Goal: Book appointment/travel/reservation

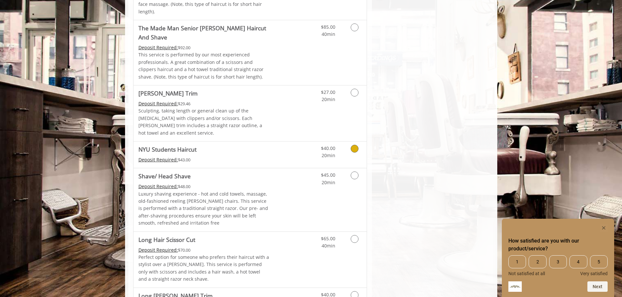
scroll to position [685, 0]
click at [290, 141] on link "Discounted Price" at bounding box center [288, 154] width 39 height 26
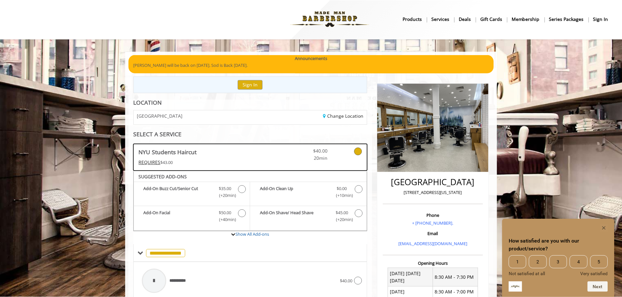
scroll to position [0, 0]
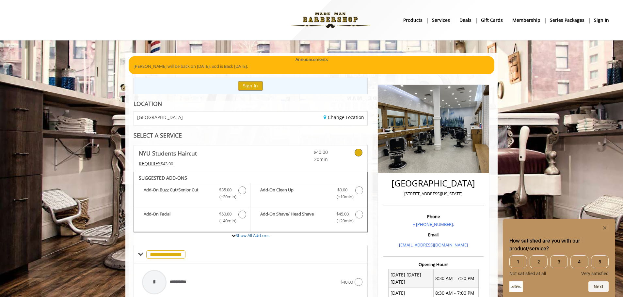
click at [346, 152] on link at bounding box center [349, 155] width 25 height 18
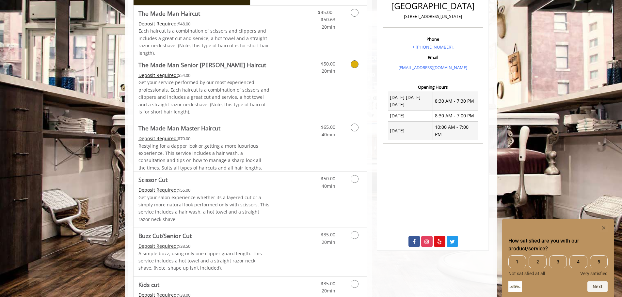
scroll to position [185, 0]
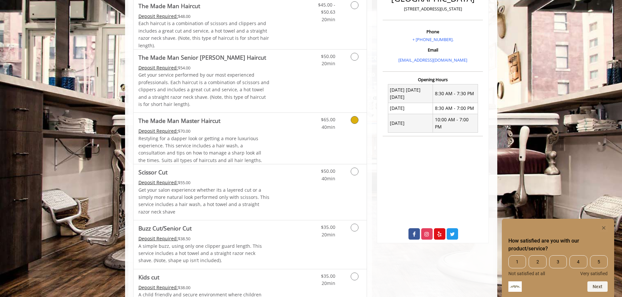
drag, startPoint x: 252, startPoint y: 124, endPoint x: 240, endPoint y: 175, distance: 52.9
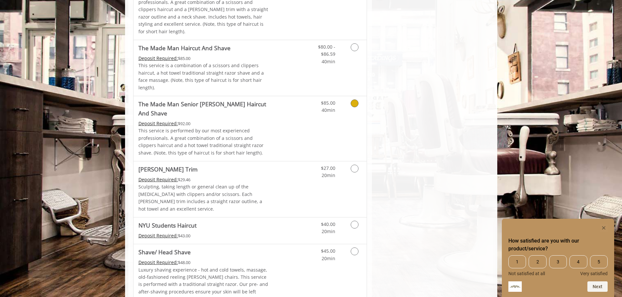
scroll to position [679, 0]
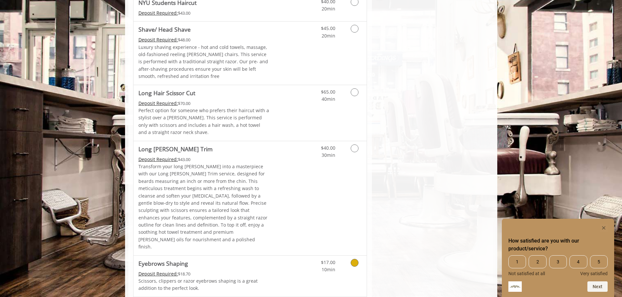
drag, startPoint x: 273, startPoint y: 158, endPoint x: 224, endPoint y: 126, distance: 58.6
click at [223, 163] on p "Transform your long [PERSON_NAME] into a masterpiece with our Long [PERSON_NAME…" at bounding box center [203, 207] width 131 height 88
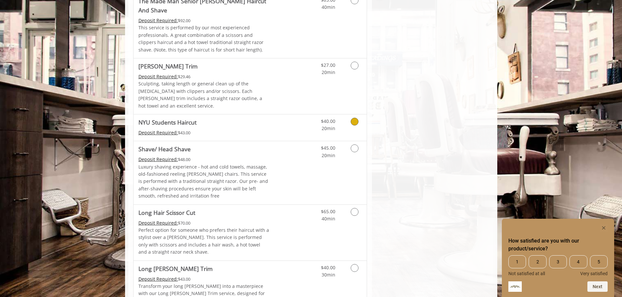
click at [175, 130] on Haircut "Deposit Required:" at bounding box center [157, 133] width 39 height 6
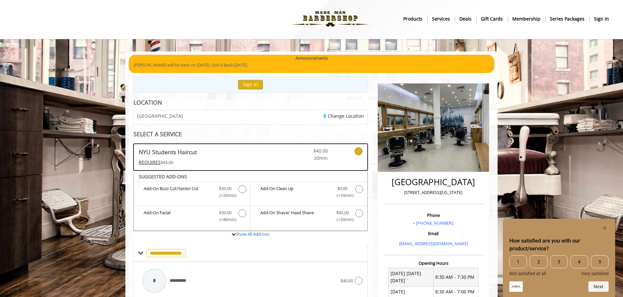
scroll to position [0, 0]
